Goal: Book appointment/travel/reservation

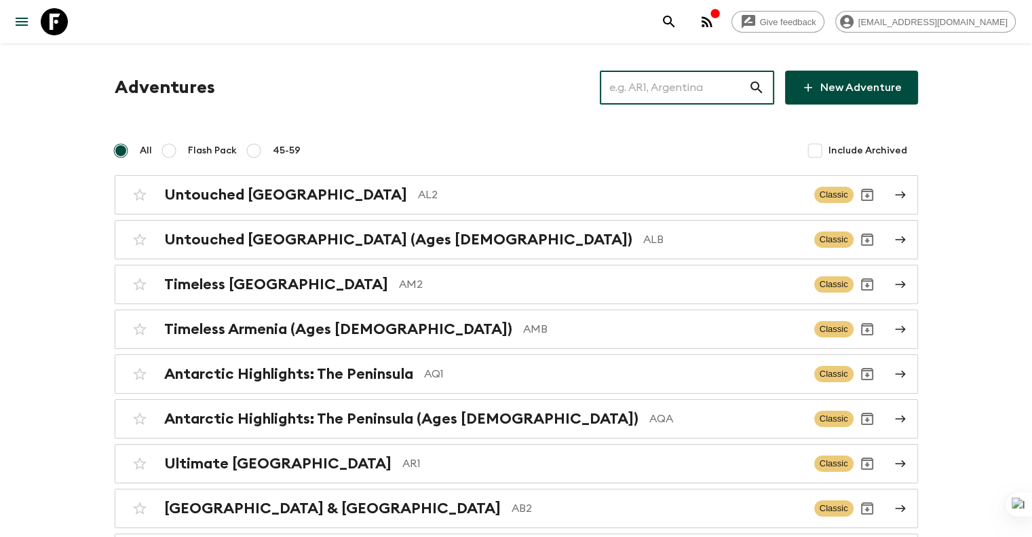
click at [681, 89] on input "text" at bounding box center [674, 88] width 149 height 38
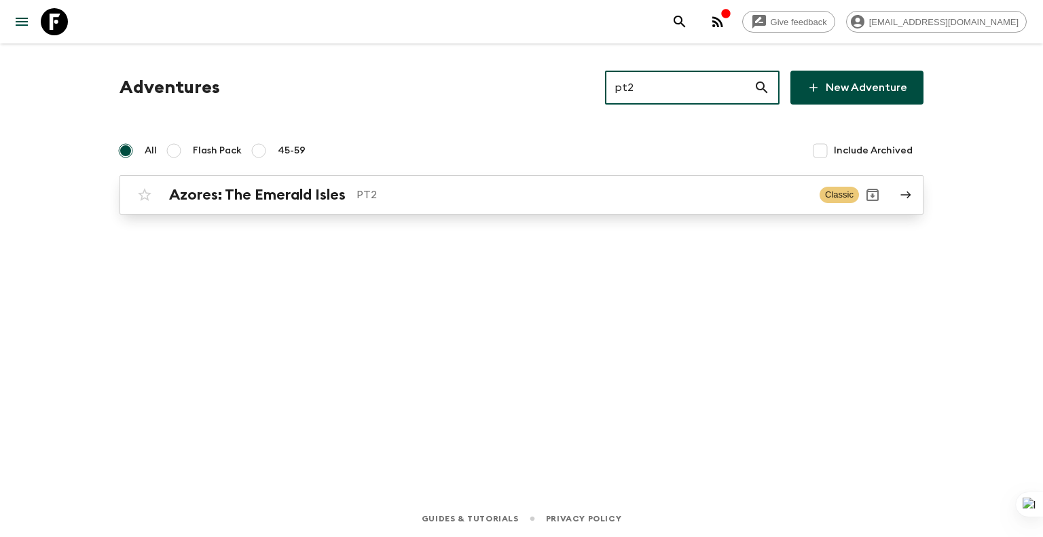
type input "pt2"
click at [693, 195] on p "PT2" at bounding box center [582, 195] width 452 height 16
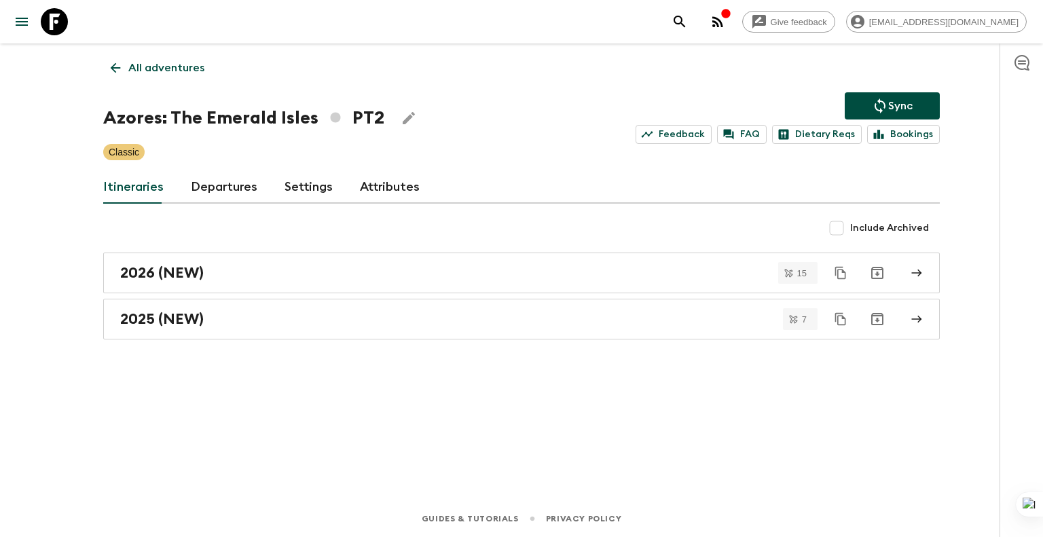
click at [227, 190] on link "Departures" at bounding box center [224, 187] width 67 height 33
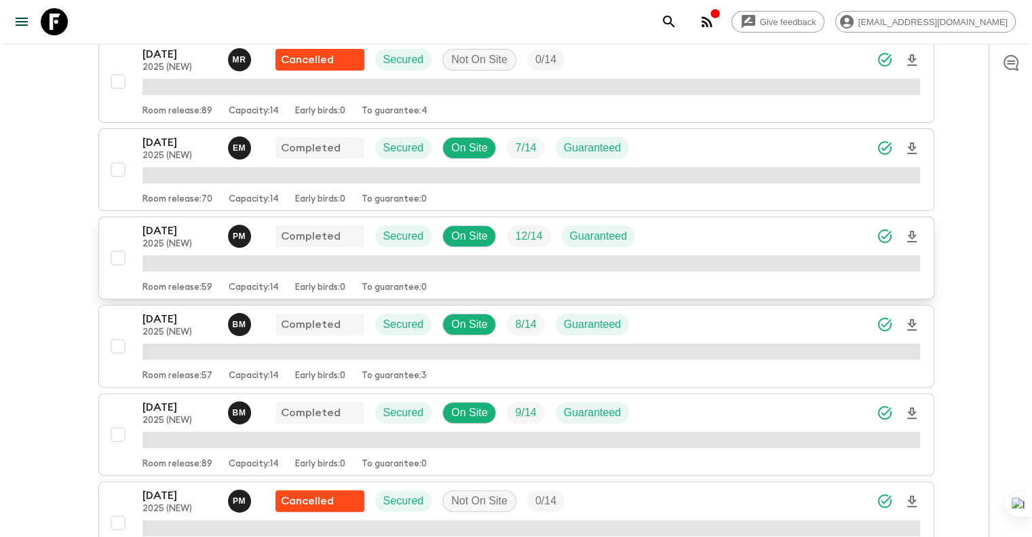
scroll to position [339, 0]
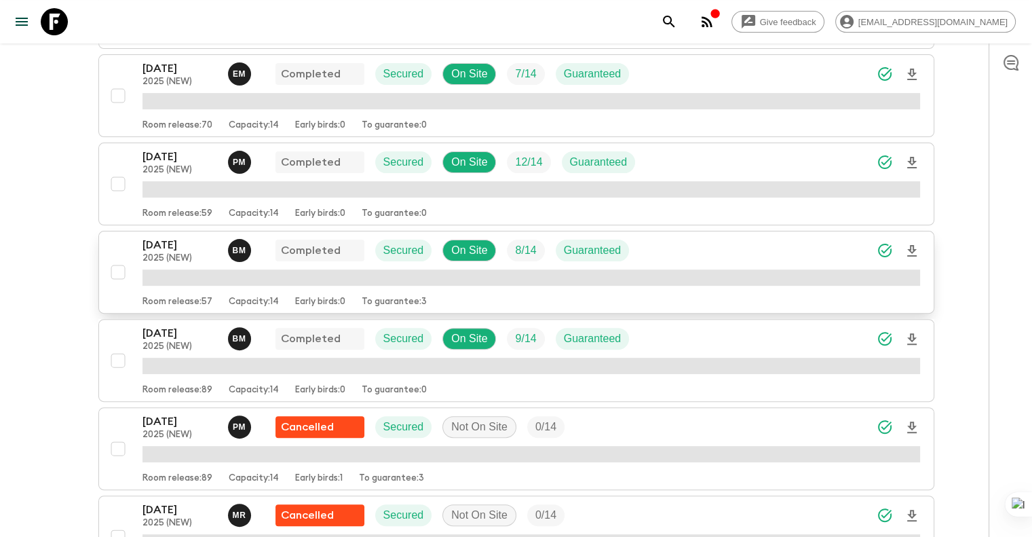
click at [178, 249] on p "[DATE]" at bounding box center [180, 245] width 75 height 16
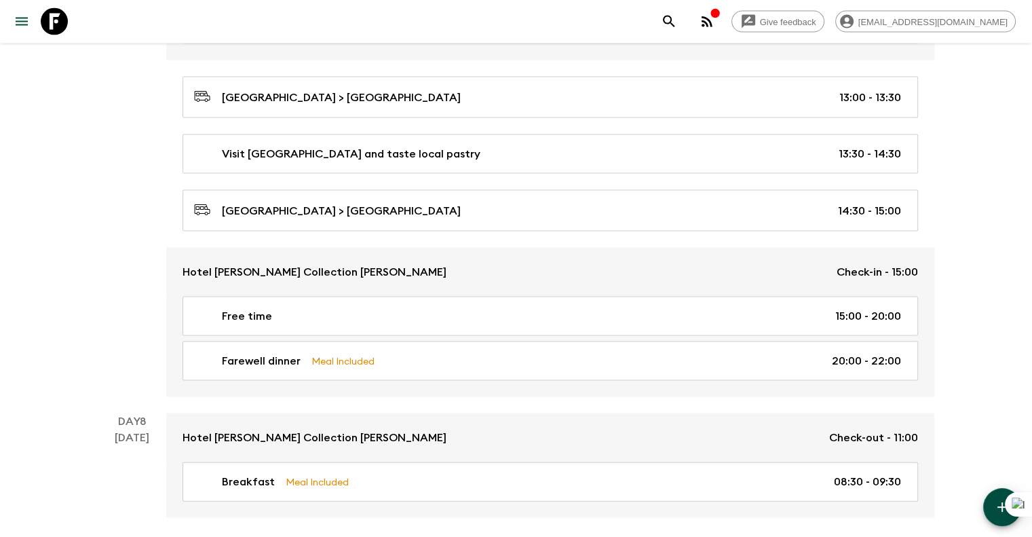
scroll to position [2807, 0]
